Goal: Task Accomplishment & Management: Manage account settings

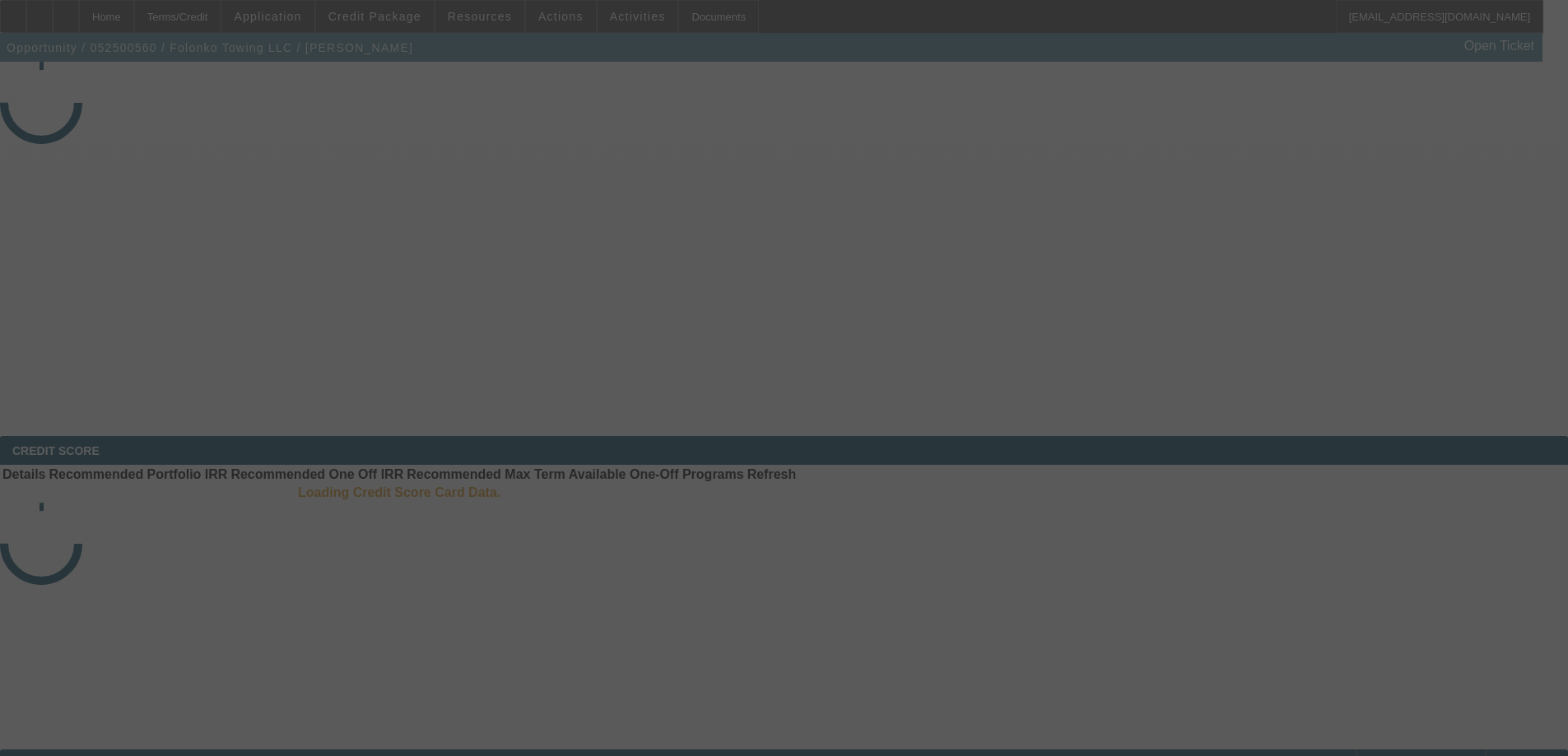
select select "3"
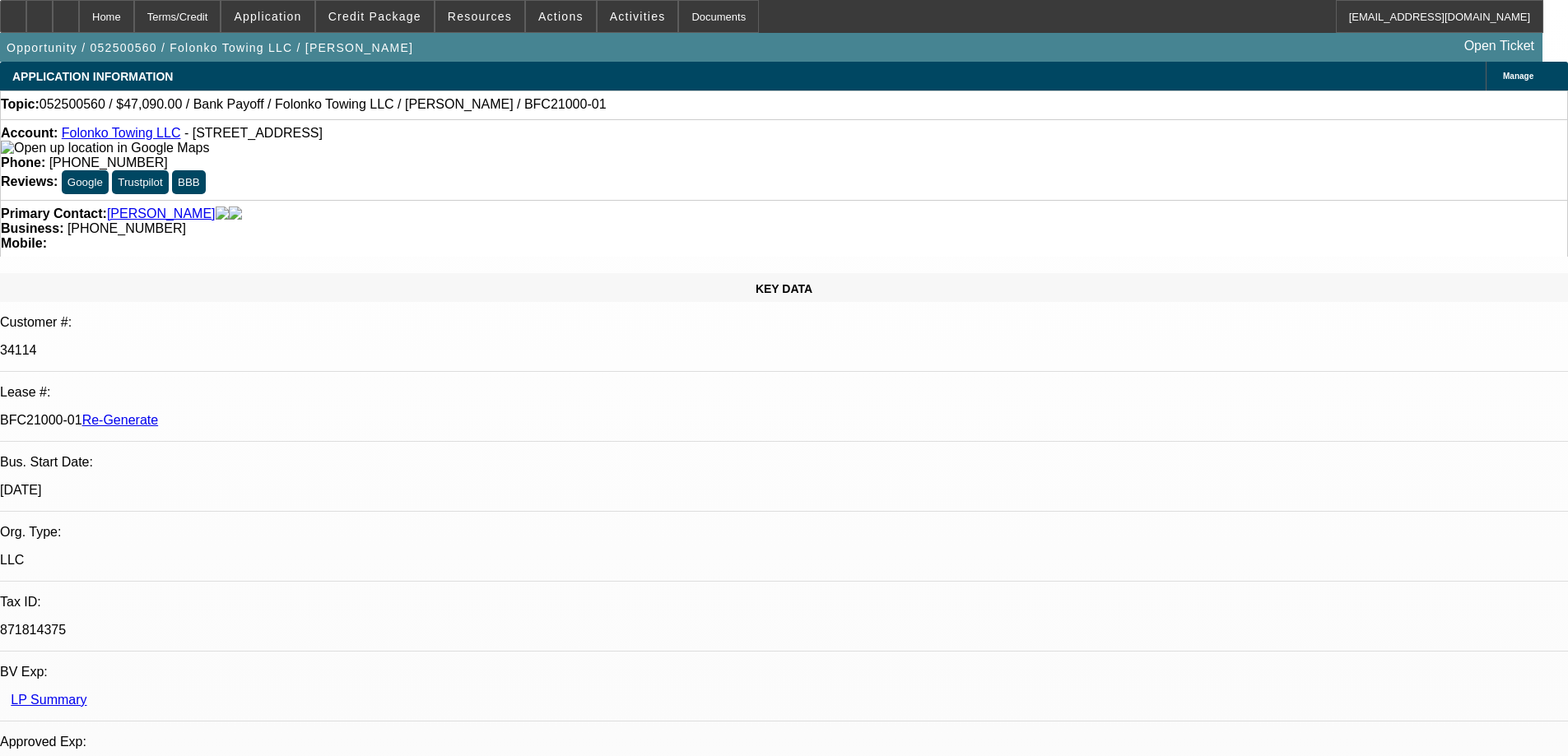
select select "0"
select select "2"
select select "0.1"
select select "1"
select select "2"
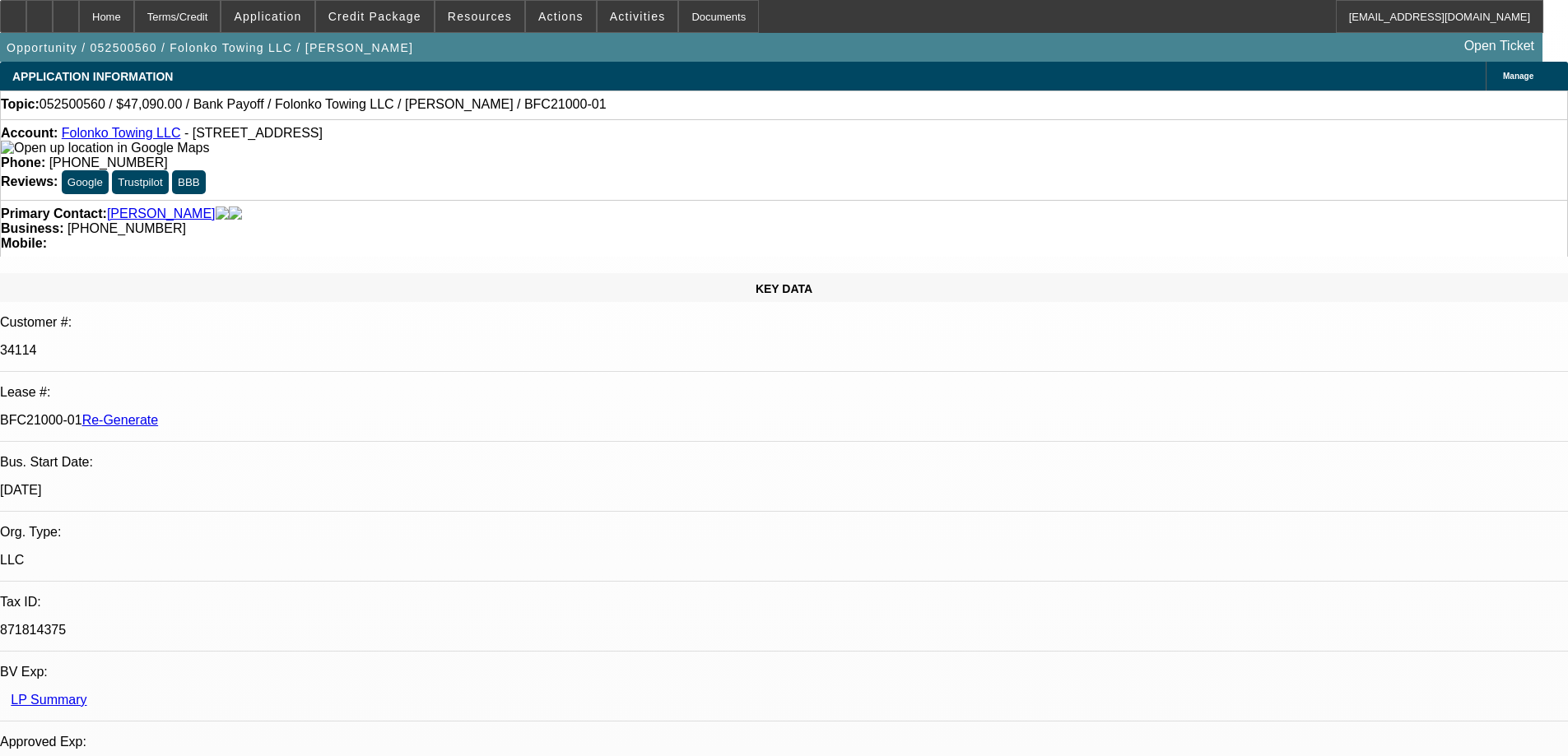
select select "4"
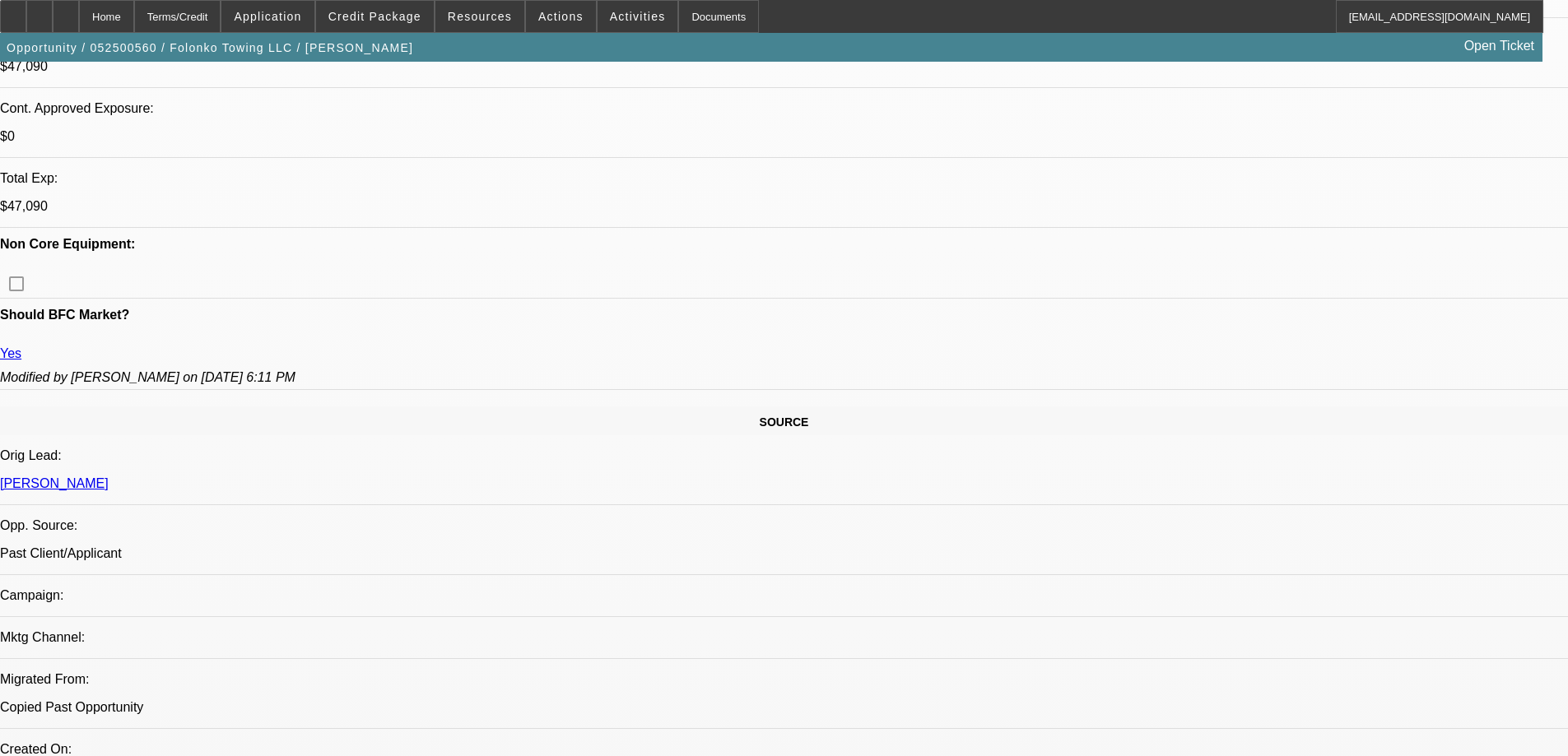
scroll to position [576, 0]
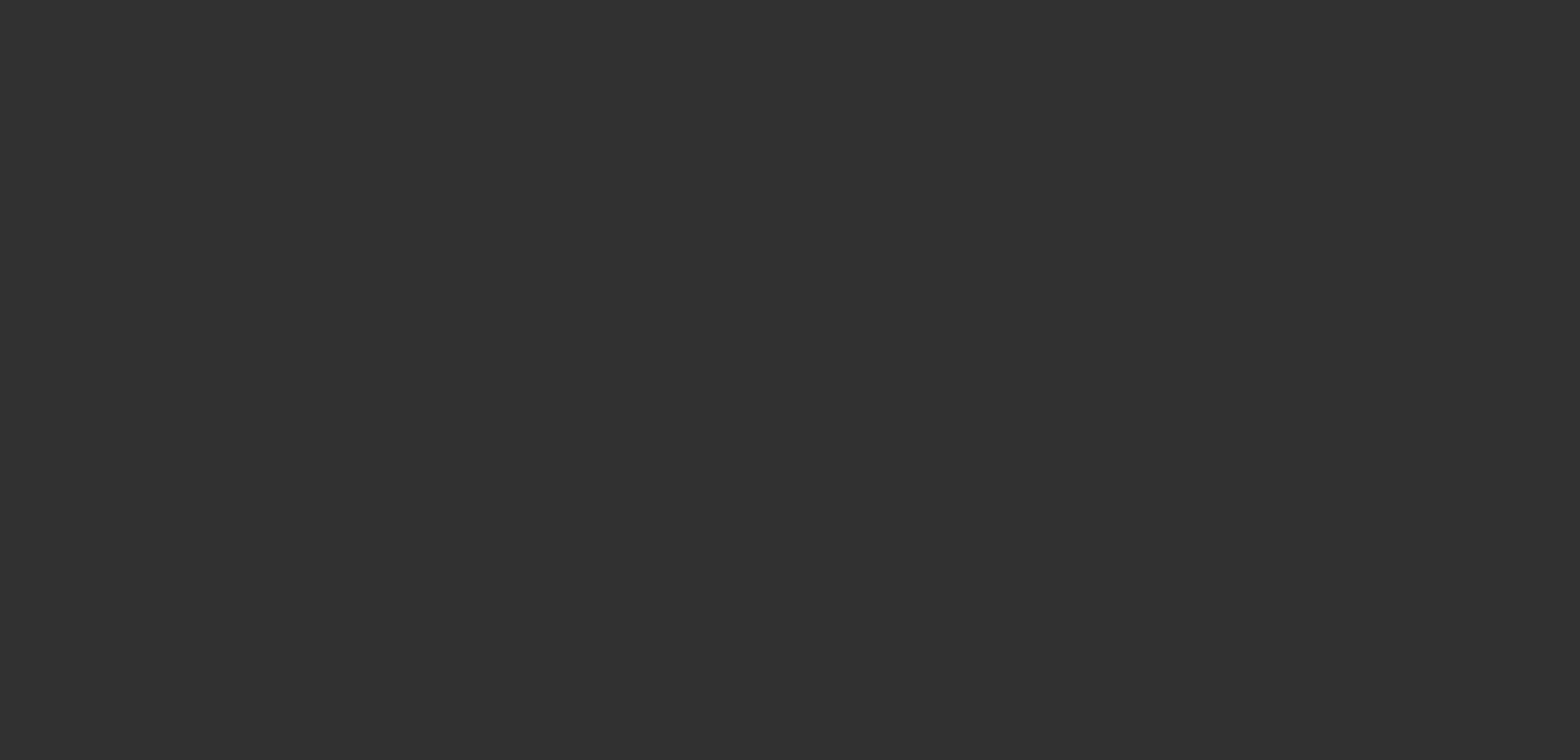
select select "4"
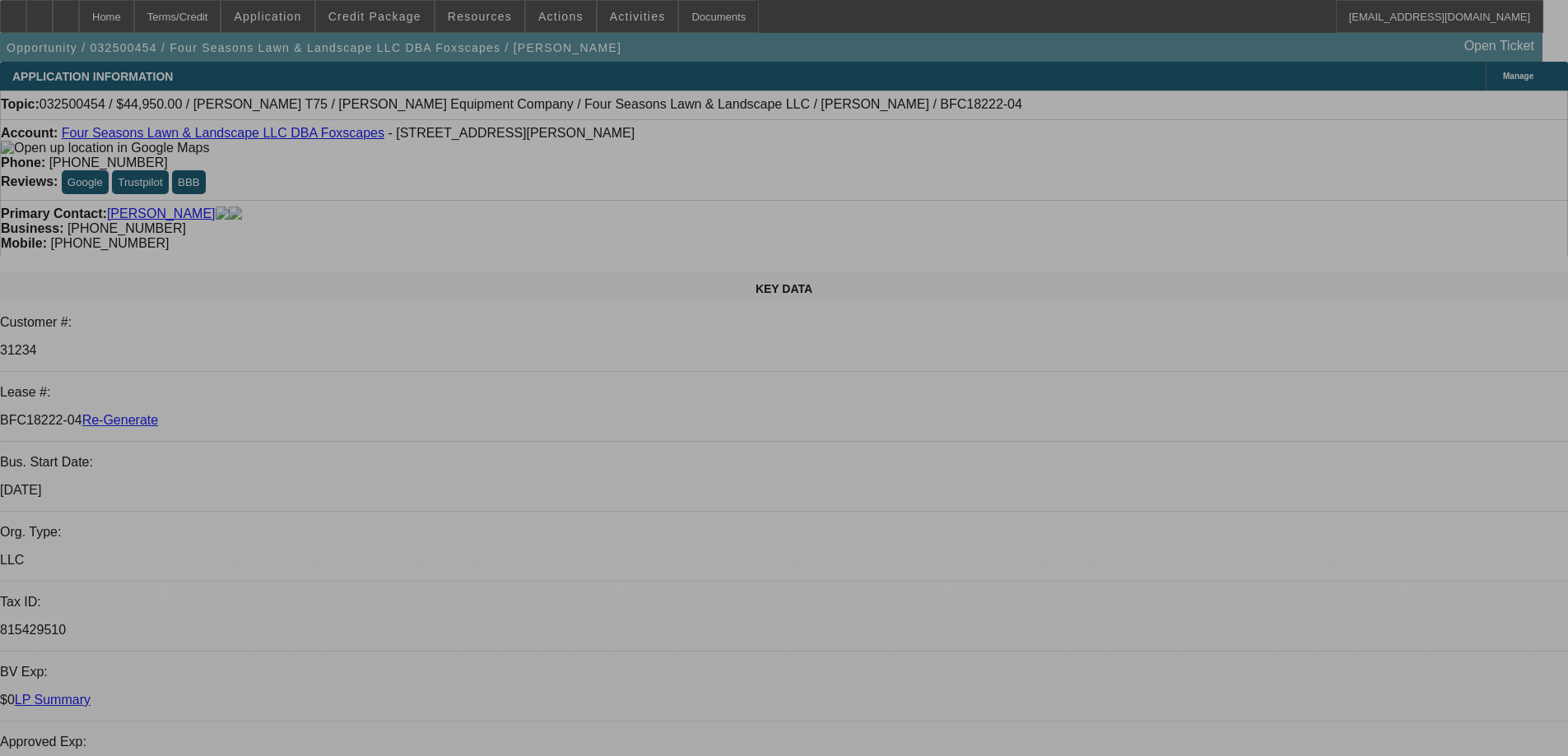
select select "0"
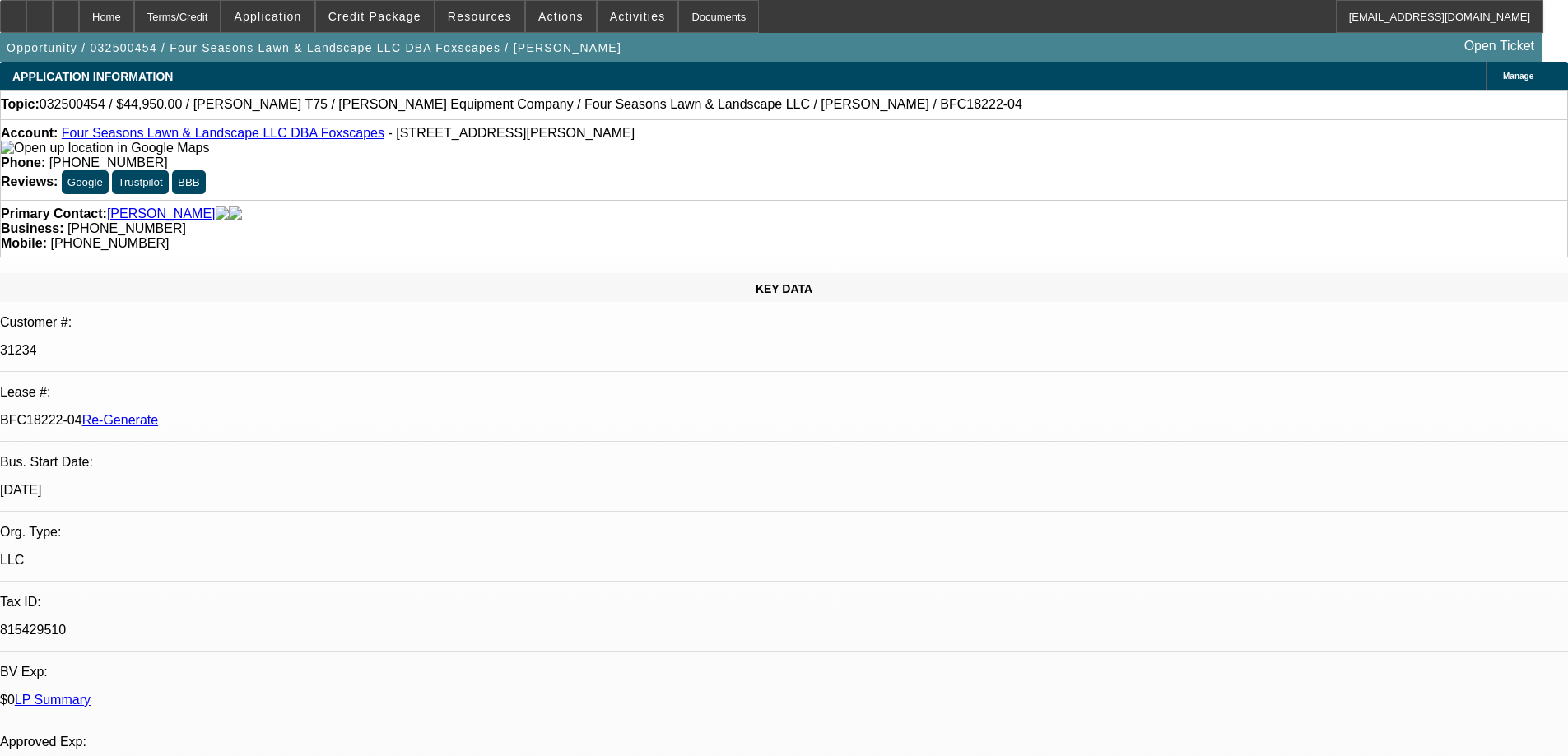
select select "0"
select select "6"
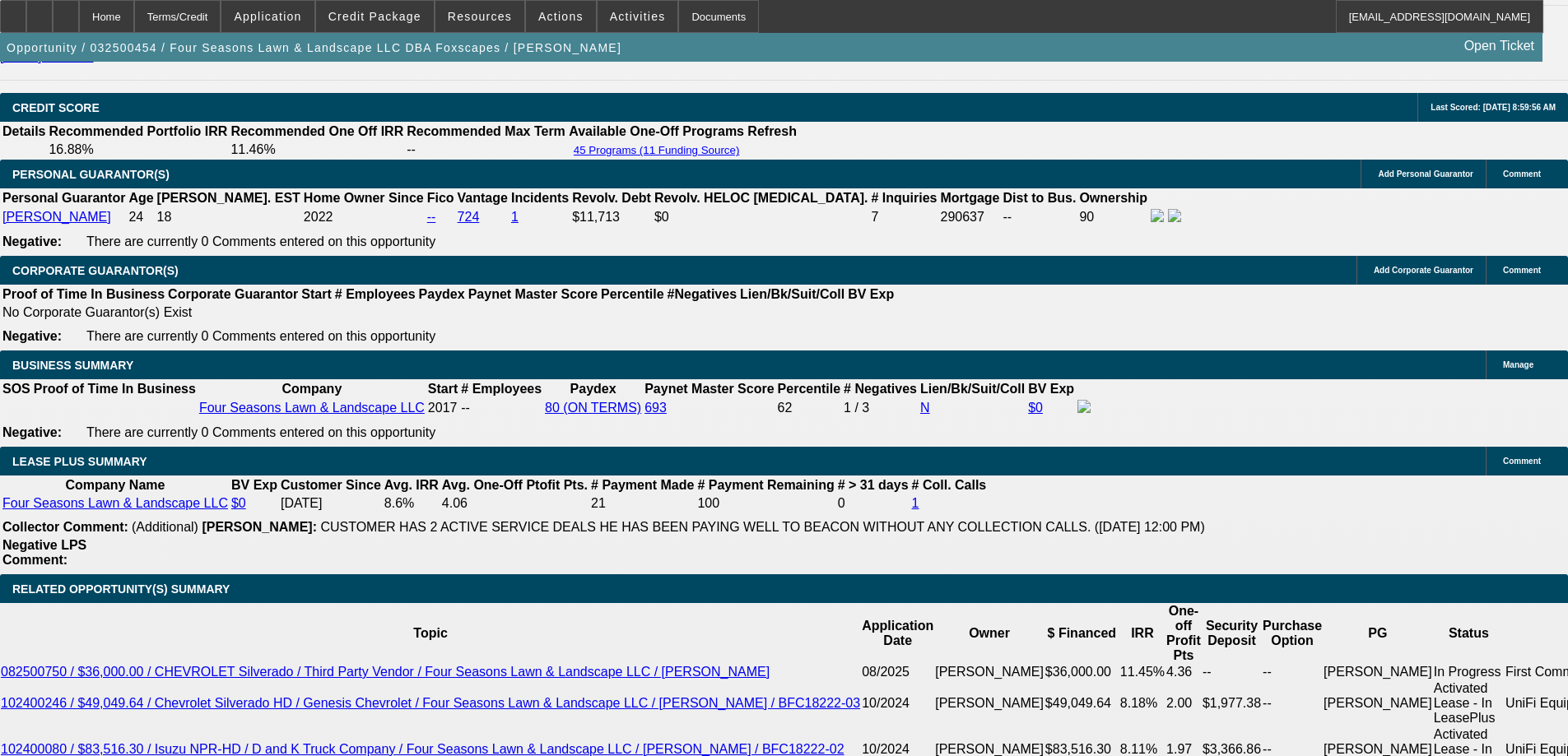
scroll to position [2632, 0]
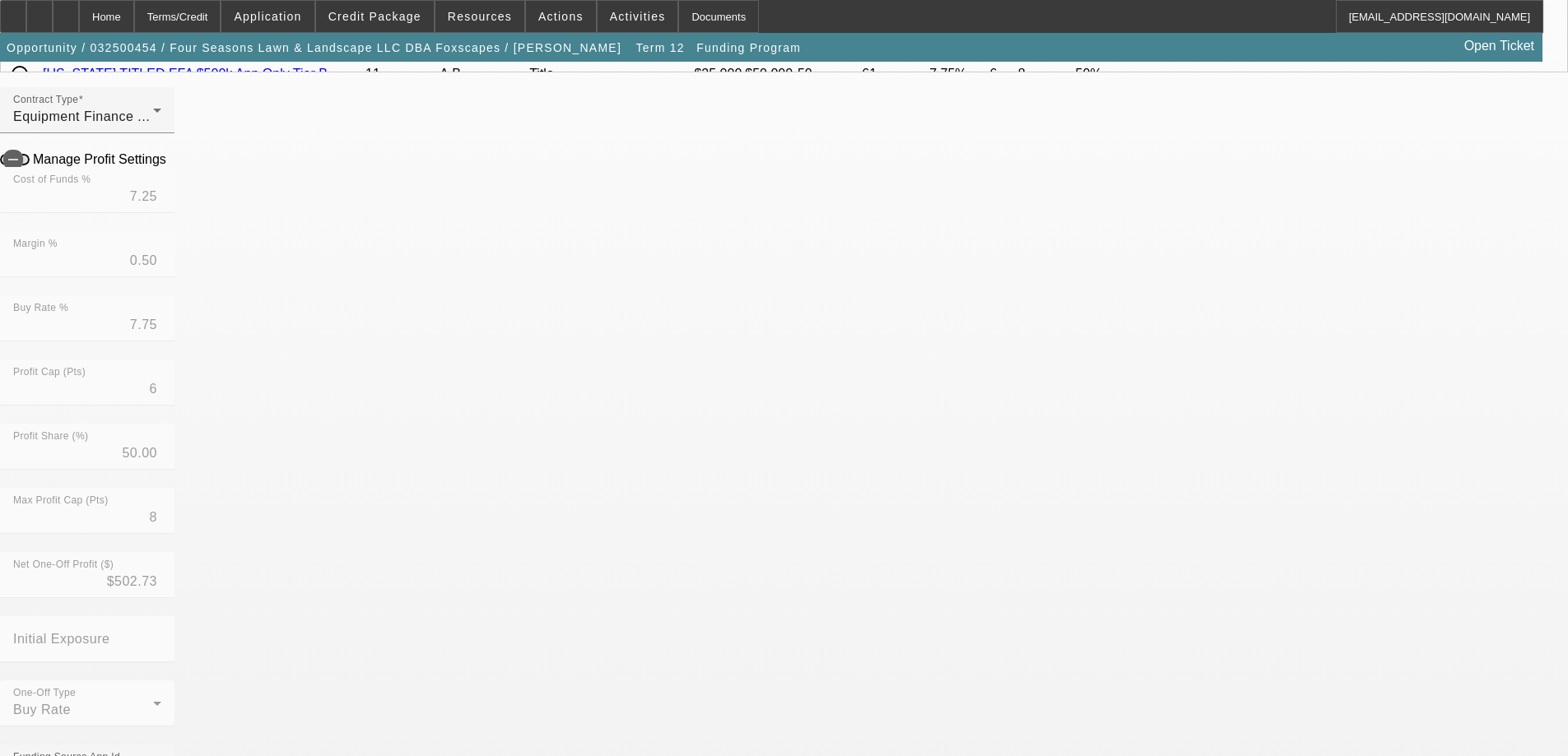
scroll to position [411, 0]
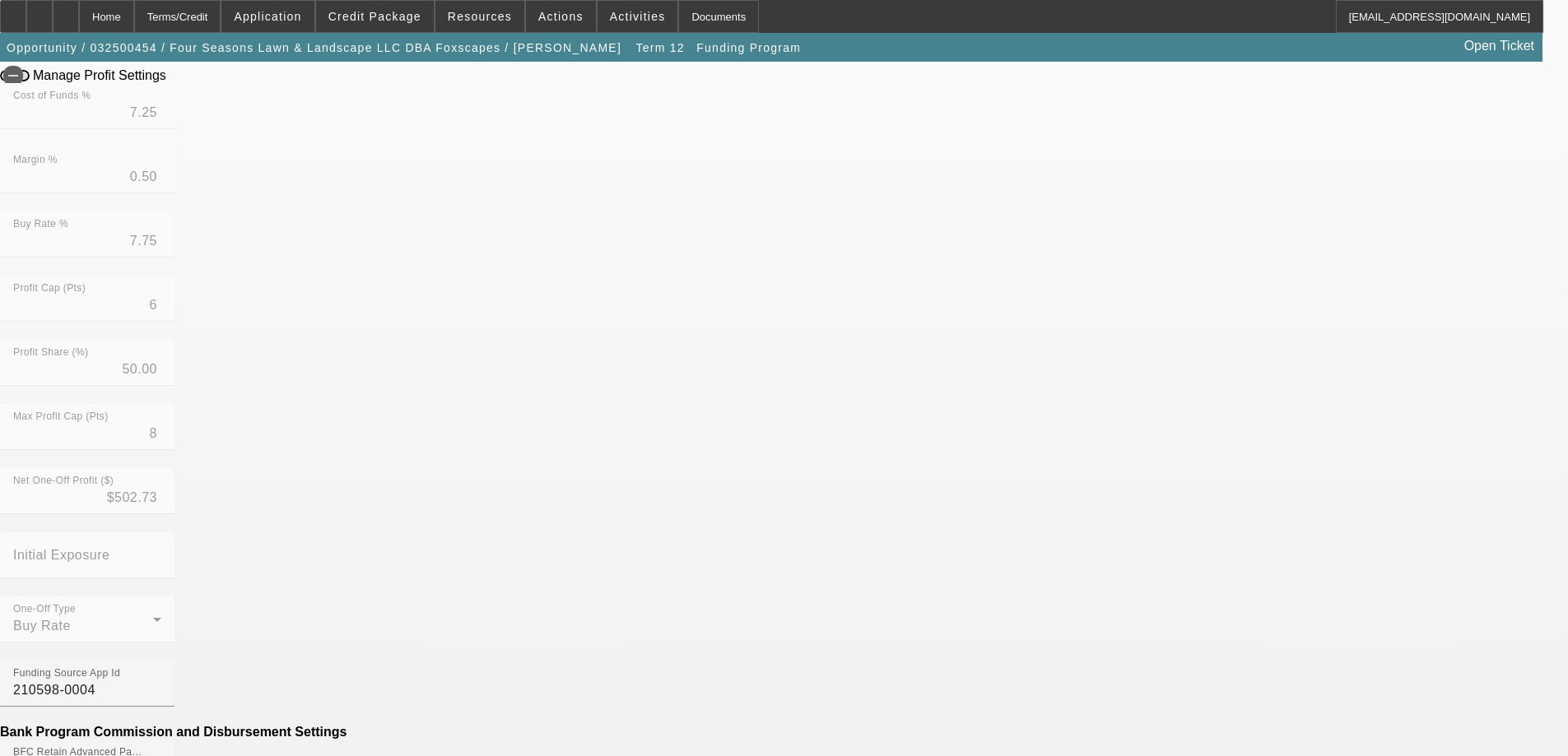
click at [583, 589] on span "No" at bounding box center [578, 593] width 17 height 20
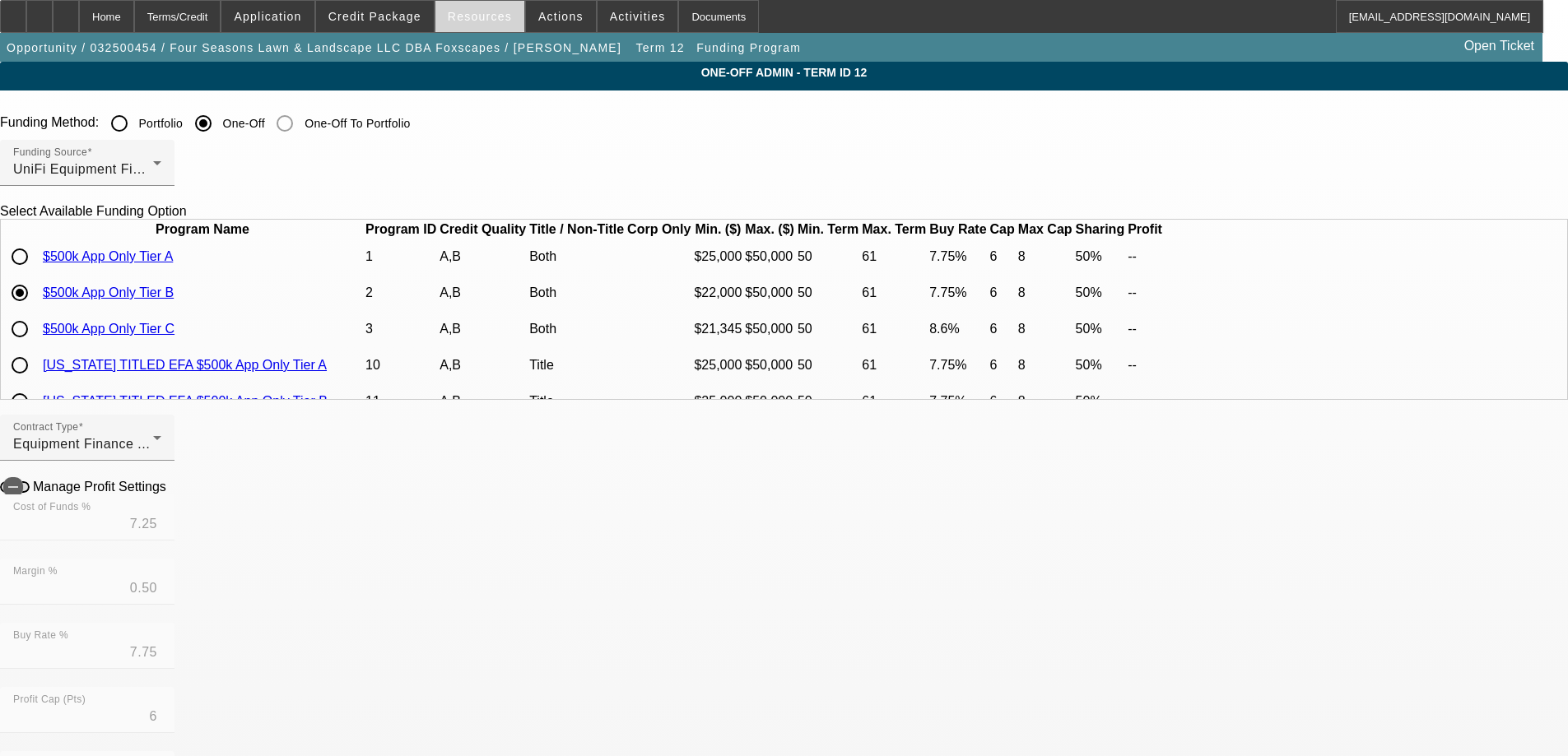
click at [503, 11] on span "Resources" at bounding box center [480, 16] width 64 height 13
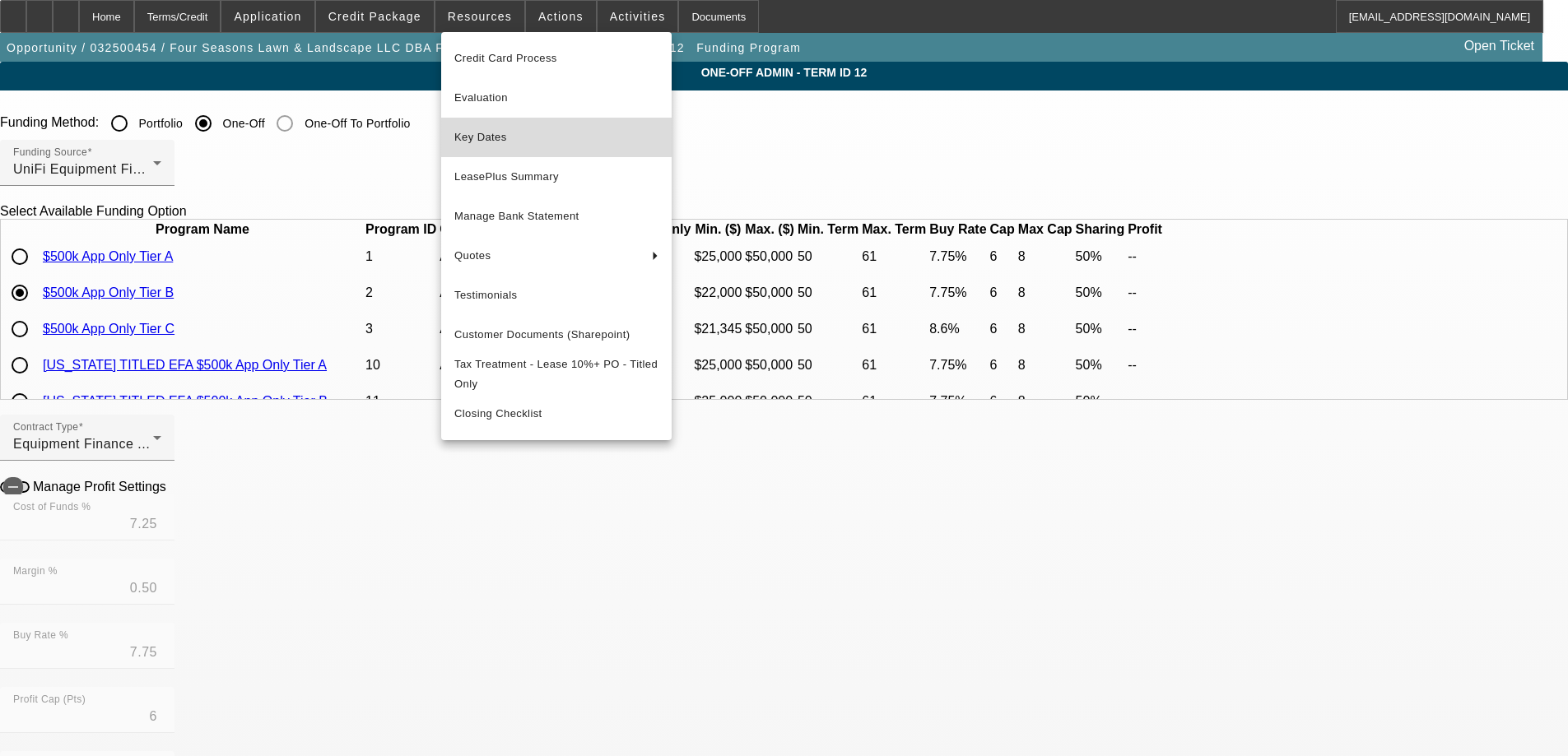
click at [475, 131] on span "Key Dates" at bounding box center [556, 137] width 204 height 20
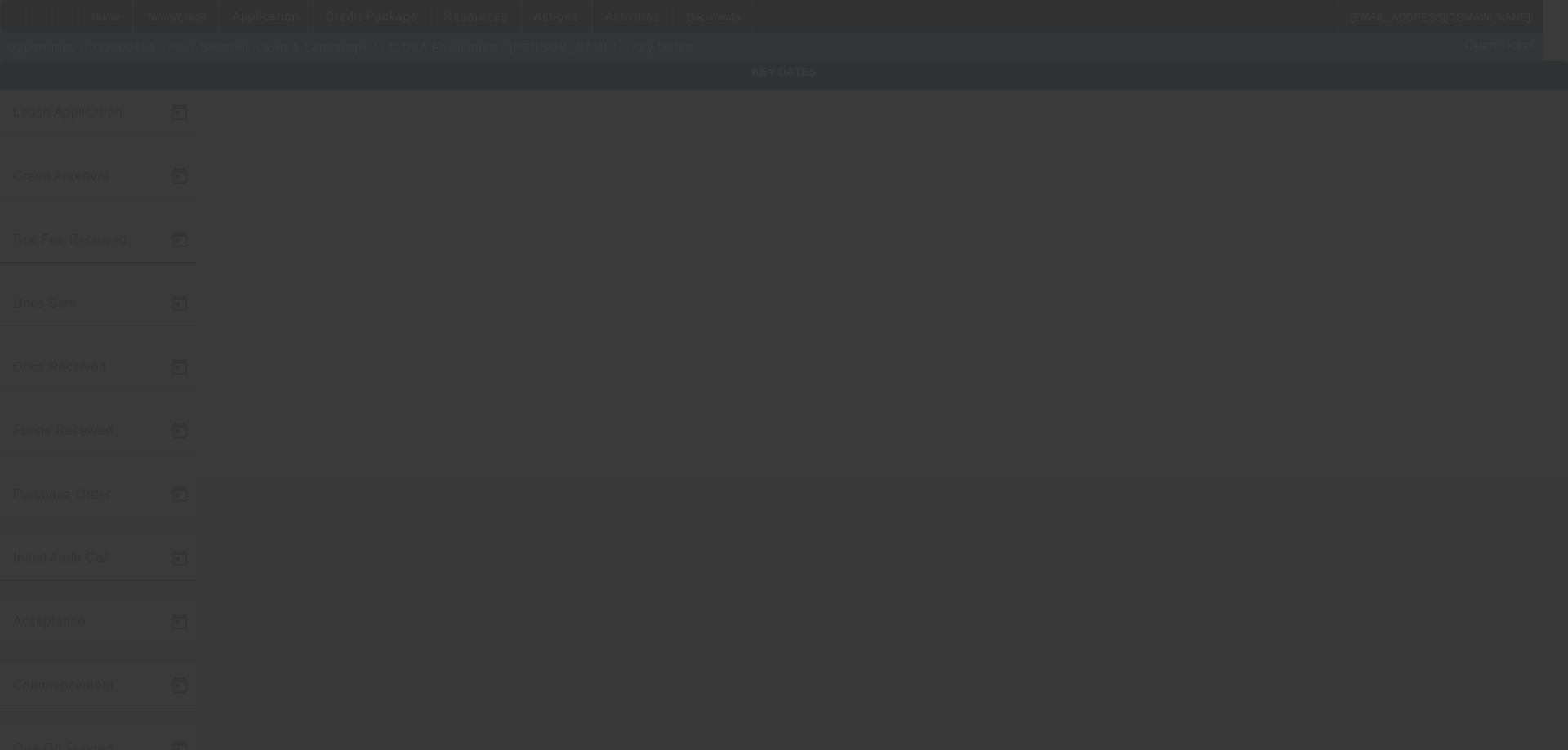
type input "3/19/2025"
type input "9/10/2025"
type input "9/11/2025"
type input "9/18/2025"
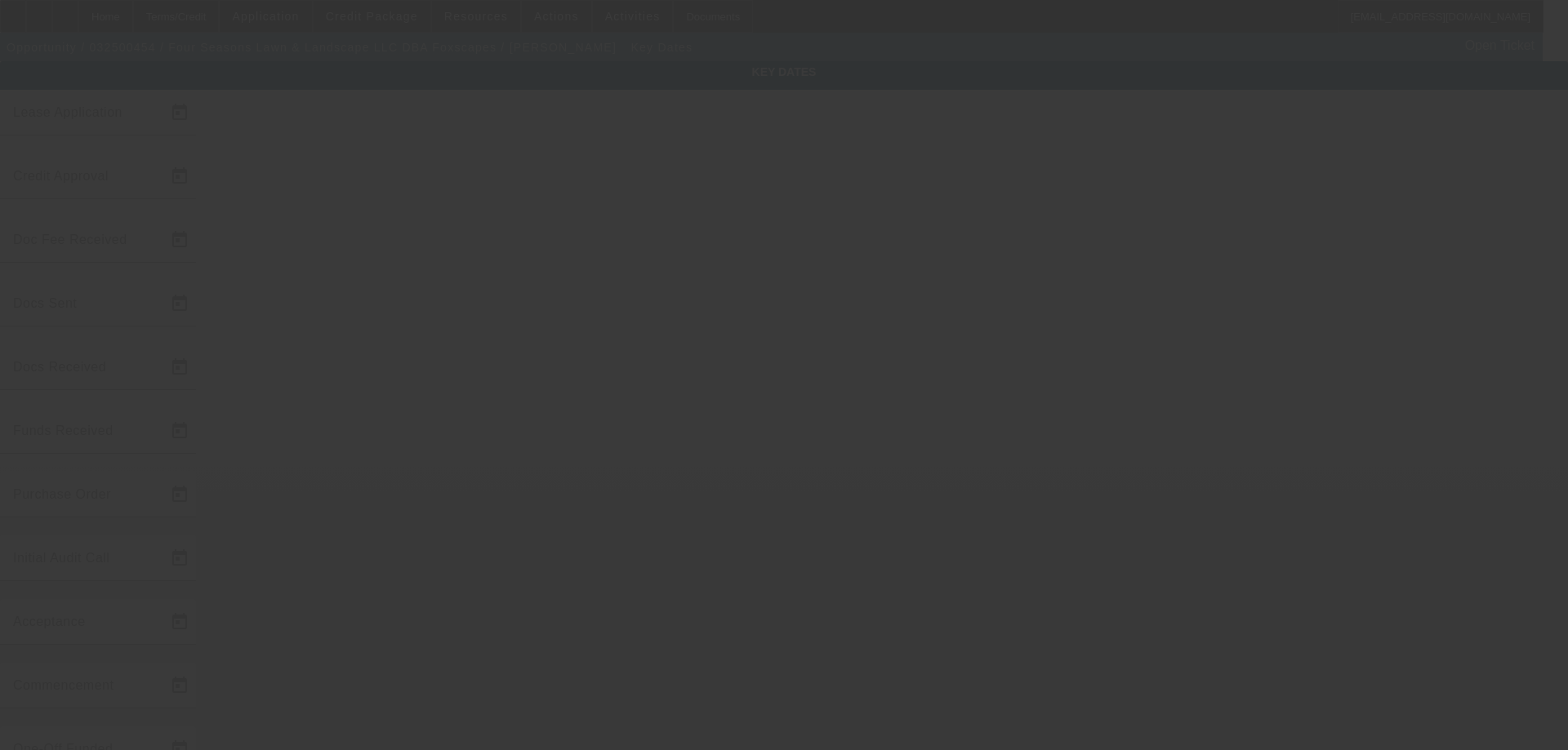
type input "9/22/2025"
type input "9/23/2025"
type input "10/1/2025"
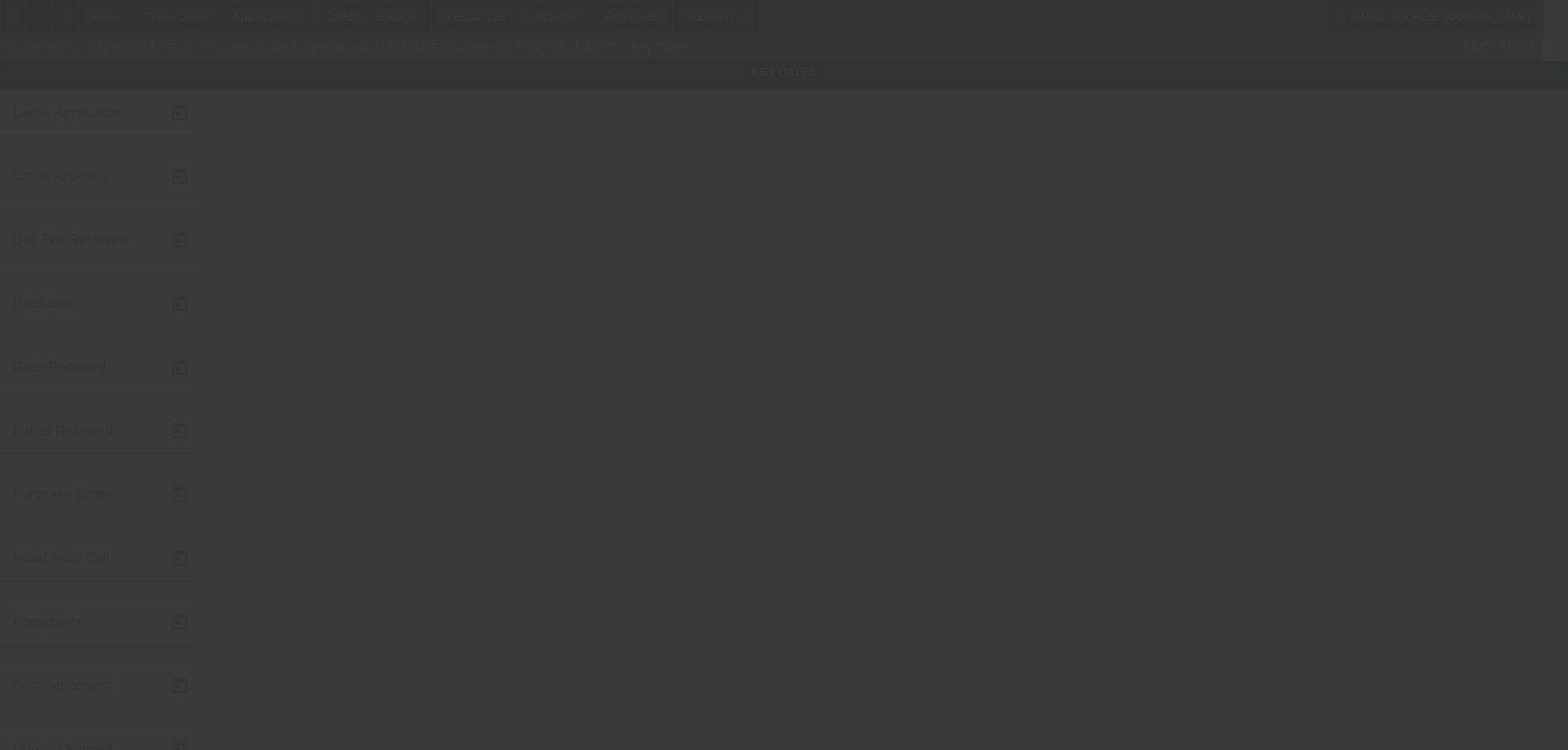
type input "11/1/2025"
type input "9/24/2025"
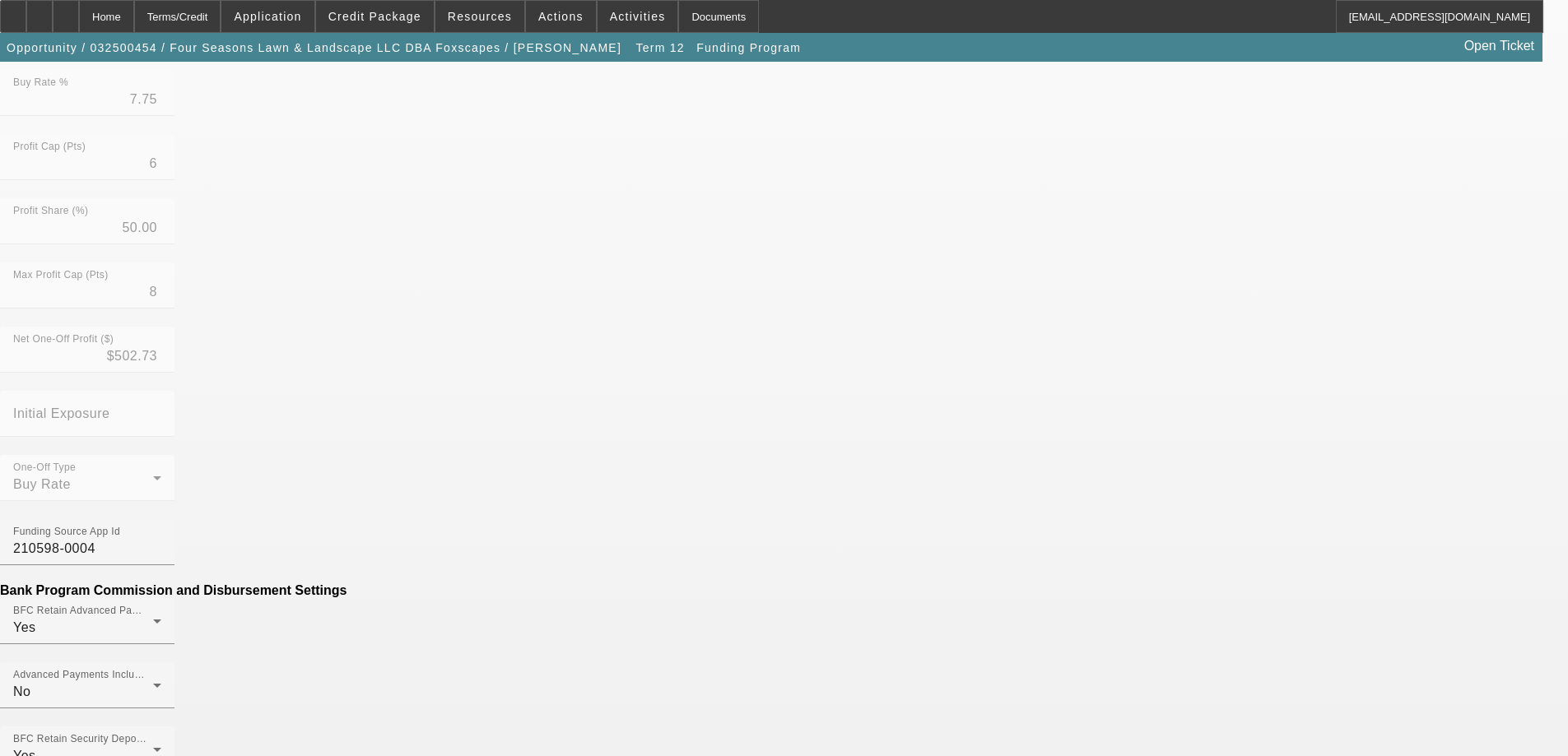
scroll to position [536, 0]
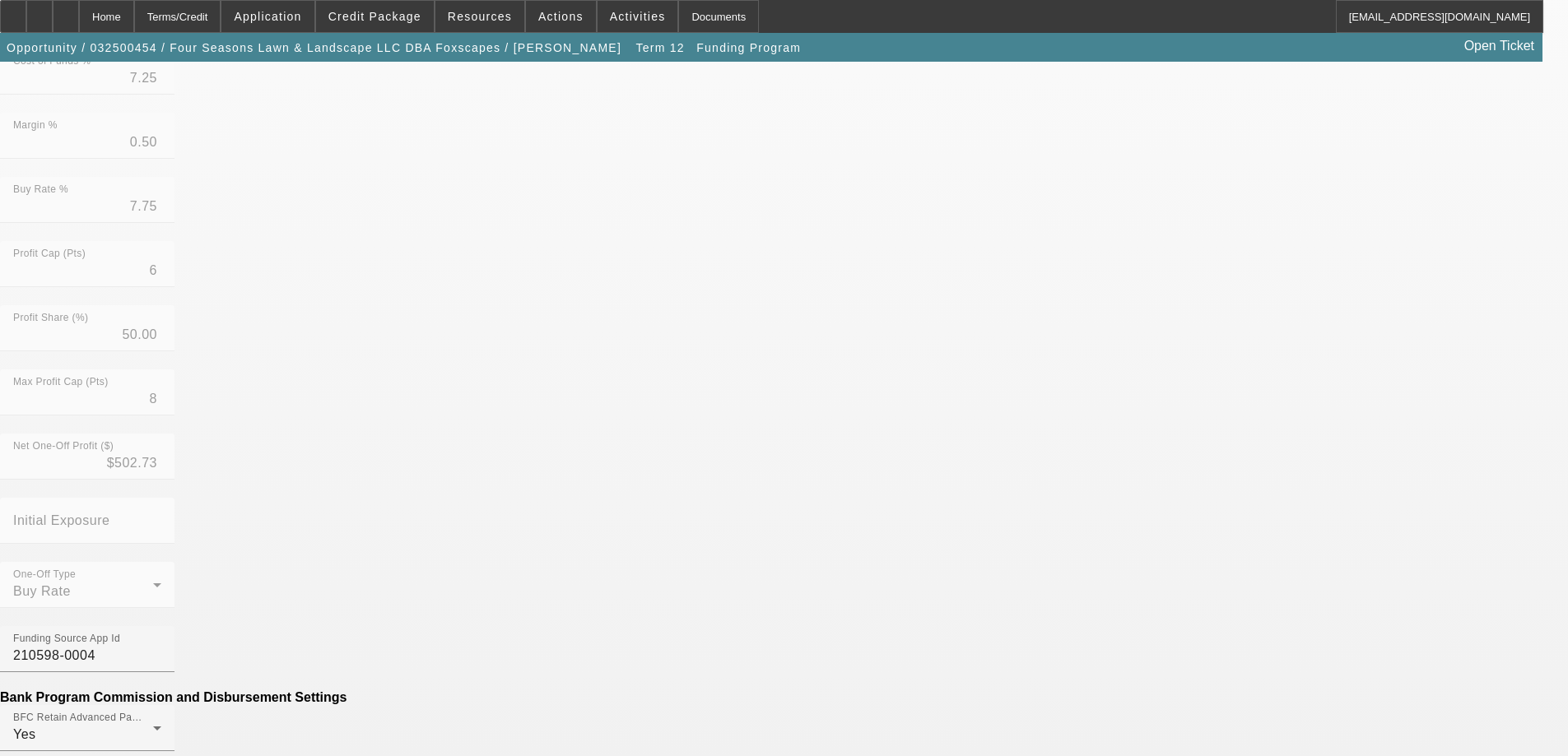
scroll to position [576, 0]
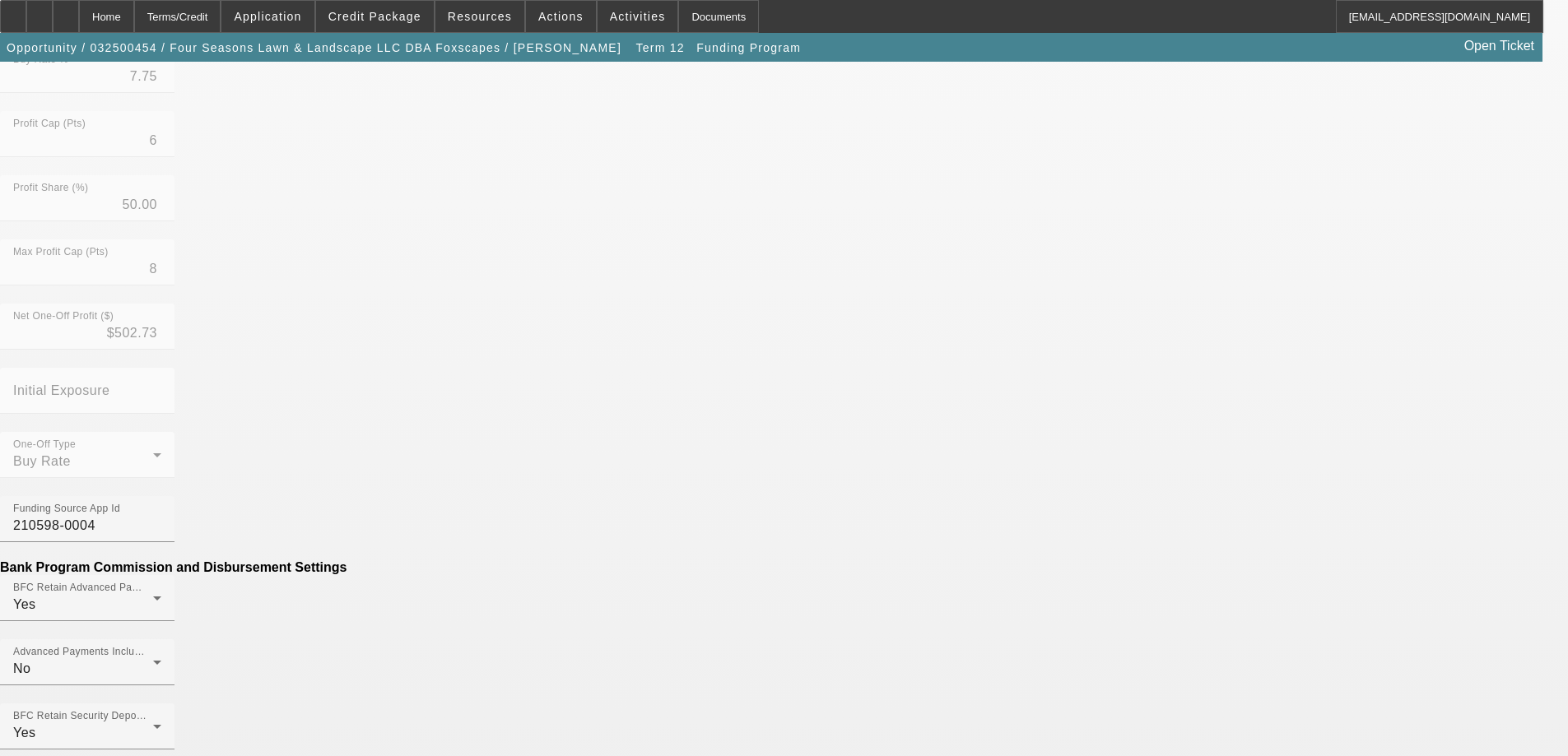
type input "$9.85"
type input "PER DIEM"
